Goal: Complete application form

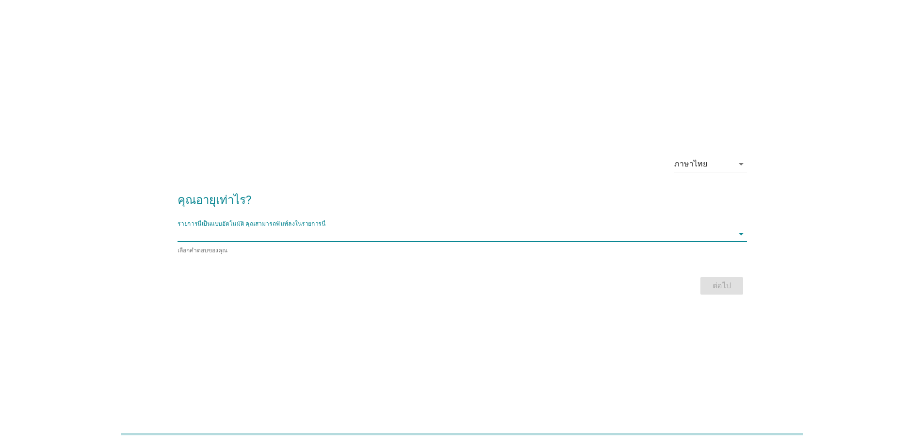
click at [338, 243] on div "รายการนี้เป็นแบบอัตโนมัติ [PERSON_NAME]พิมพ์ลงในรายการนี้ arrow_drop_down เลือก…" at bounding box center [462, 240] width 569 height 29
type input "33"
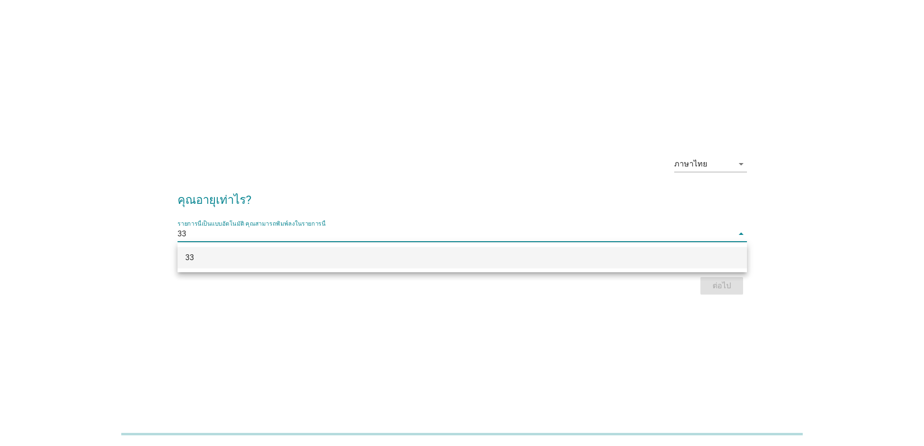
click at [465, 261] on div "33" at bounding box center [439, 258] width 508 height 12
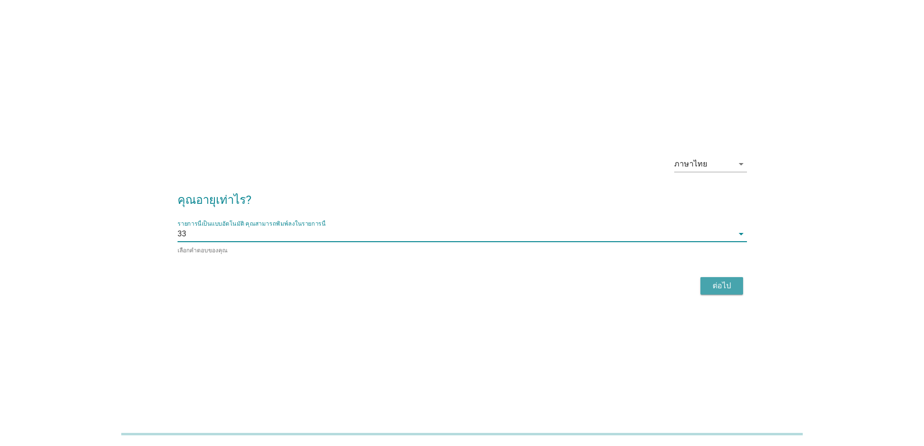
click at [719, 282] on div "ต่อไป" at bounding box center [721, 286] width 27 height 12
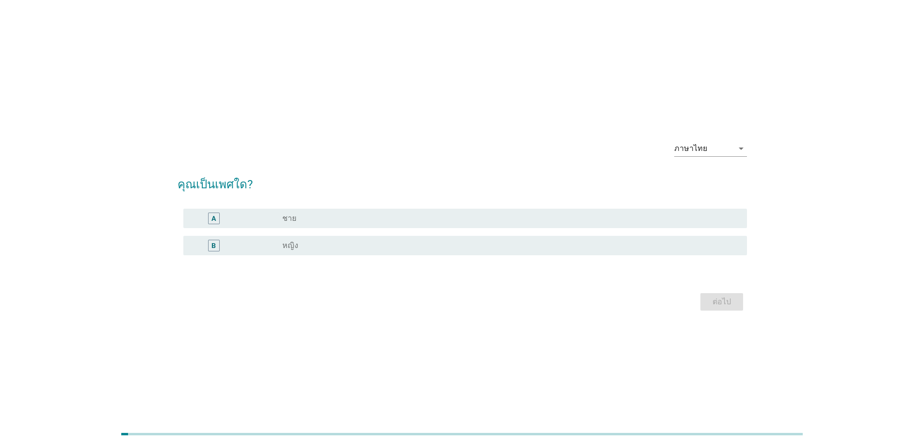
click at [374, 246] on div "radio_button_unchecked หญิง" at bounding box center [506, 246] width 449 height 10
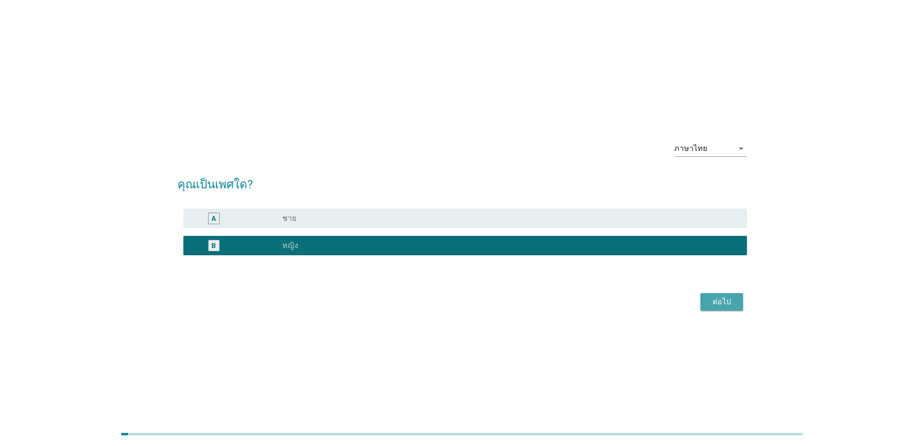
click at [724, 304] on div "ต่อไป" at bounding box center [721, 302] width 27 height 12
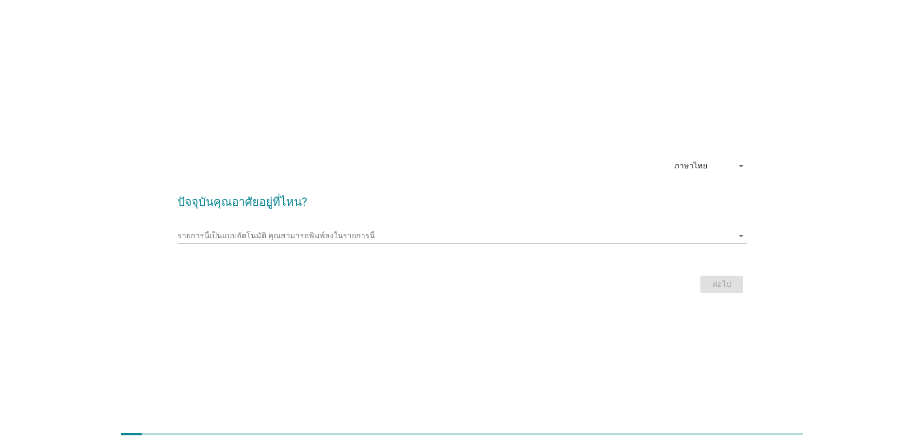
click at [327, 230] on input "รายการนี้เป็นแบบอัตโนมัติ คุณสามารถพิมพ์ลงในรายการนี้" at bounding box center [456, 236] width 556 height 16
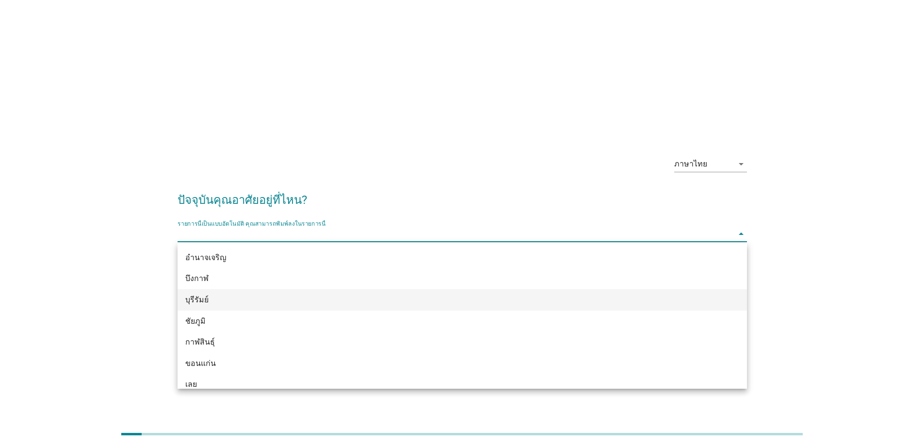
click at [219, 302] on div "บุรีรัมย์" at bounding box center [439, 300] width 508 height 12
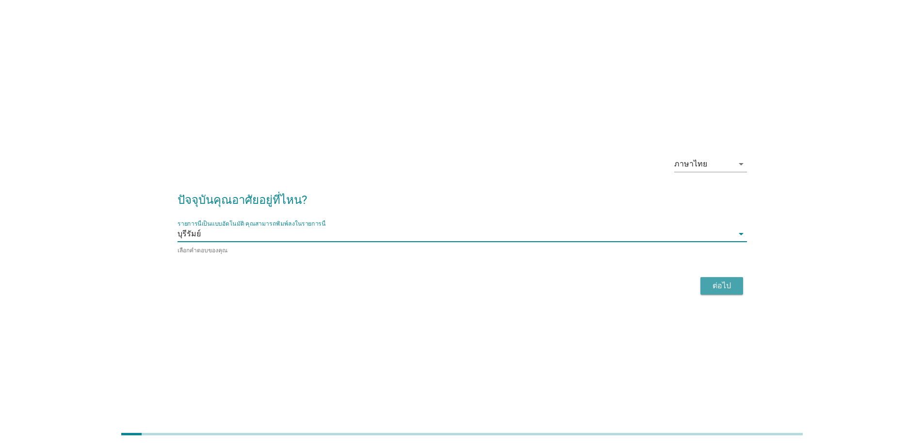
click at [731, 281] on div "ต่อไป" at bounding box center [721, 286] width 27 height 12
